Goal: Task Accomplishment & Management: Manage account settings

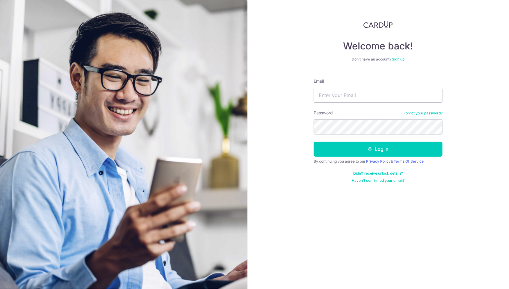
click at [356, 85] on div "Email" at bounding box center [378, 90] width 129 height 25
click at [353, 92] on input "Email" at bounding box center [378, 95] width 129 height 15
type input "[EMAIL_ADDRESS][DOMAIN_NAME]"
click at [314, 142] on button "Log in" at bounding box center [378, 149] width 129 height 15
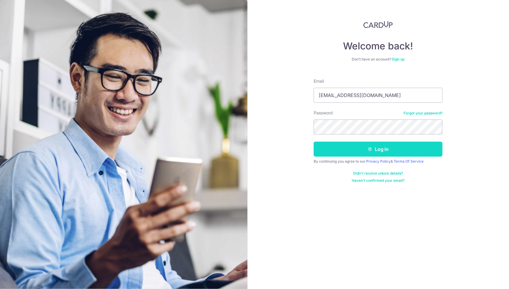
click at [351, 154] on button "Log in" at bounding box center [378, 149] width 129 height 15
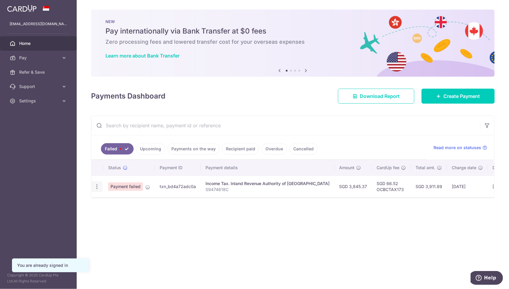
click at [95, 186] on icon "button" at bounding box center [97, 187] width 6 height 6
click at [118, 202] on span "Update payment" at bounding box center [129, 203] width 41 height 7
radio input "true"
type input "3,845.37"
type input "S9474618C"
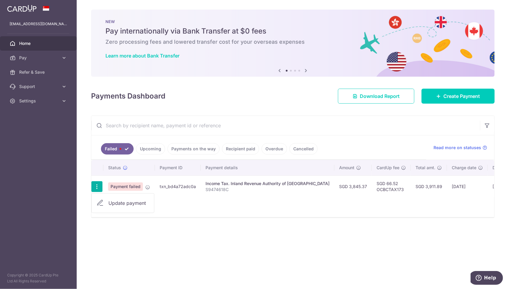
type input "OCBCTAX173"
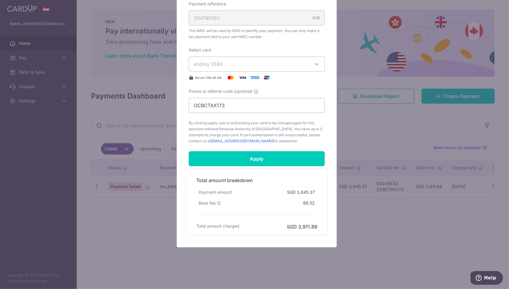
scroll to position [195, 0]
click at [270, 160] on input "Apply" at bounding box center [257, 158] width 136 height 15
